Goal: Information Seeking & Learning: Learn about a topic

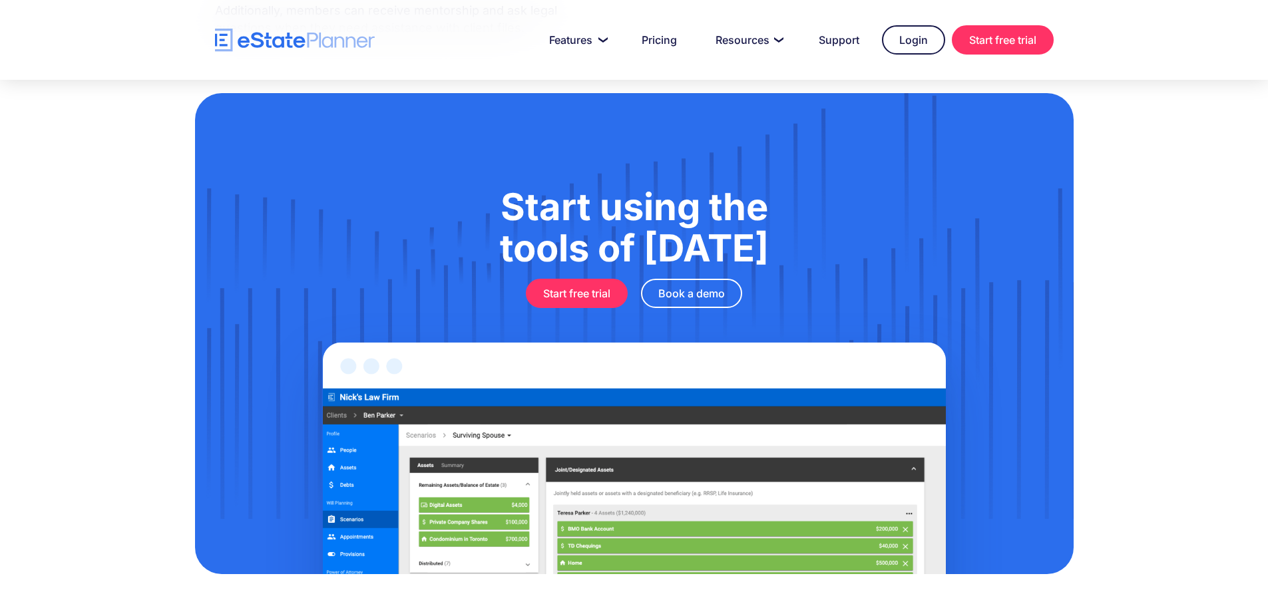
scroll to position [778, 0]
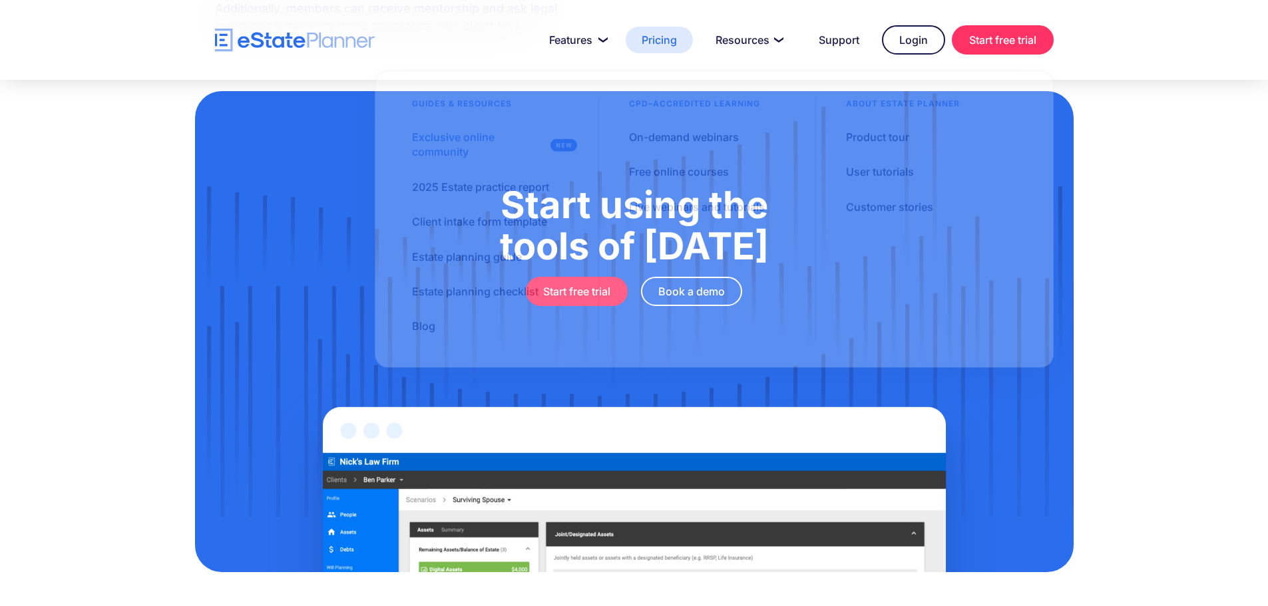
click at [657, 39] on link "Pricing" at bounding box center [658, 40] width 67 height 27
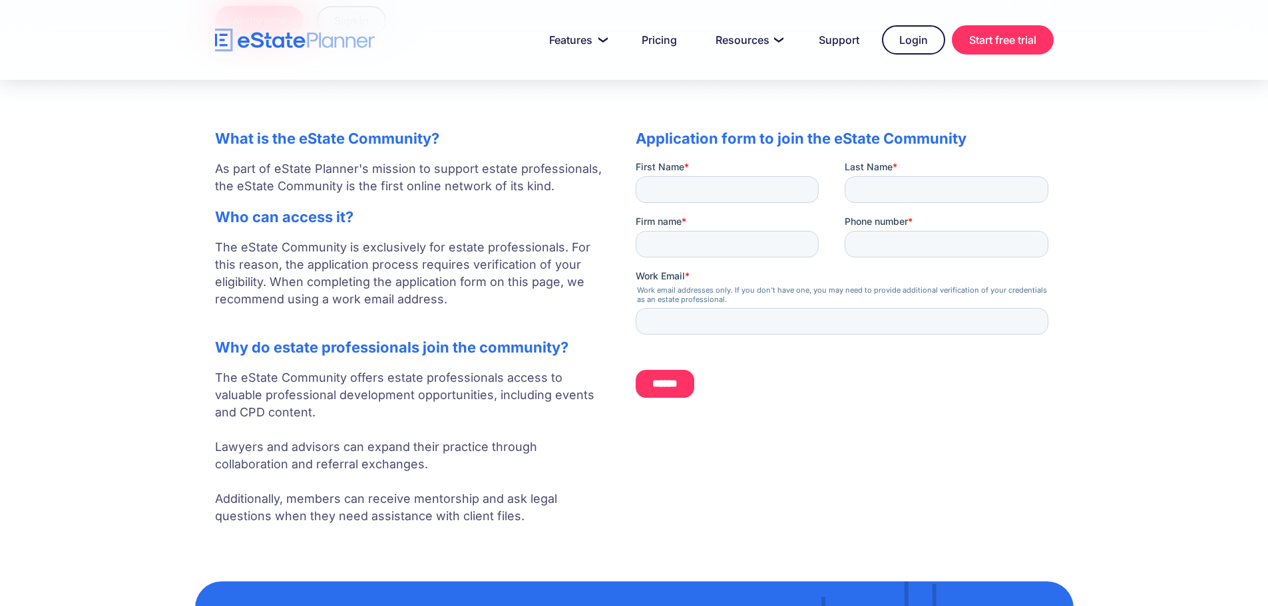
scroll to position [296, 0]
